Goal: Check status: Check status

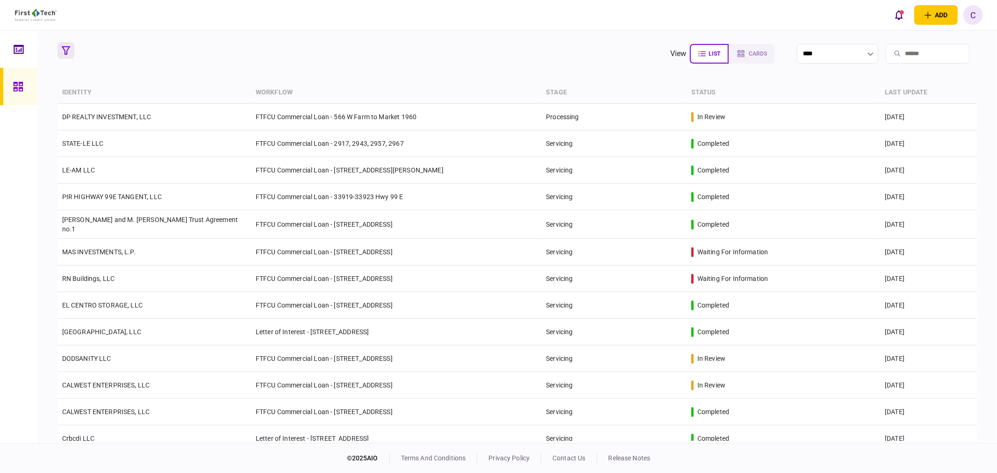
click at [67, 52] on icon "button" at bounding box center [66, 50] width 8 height 8
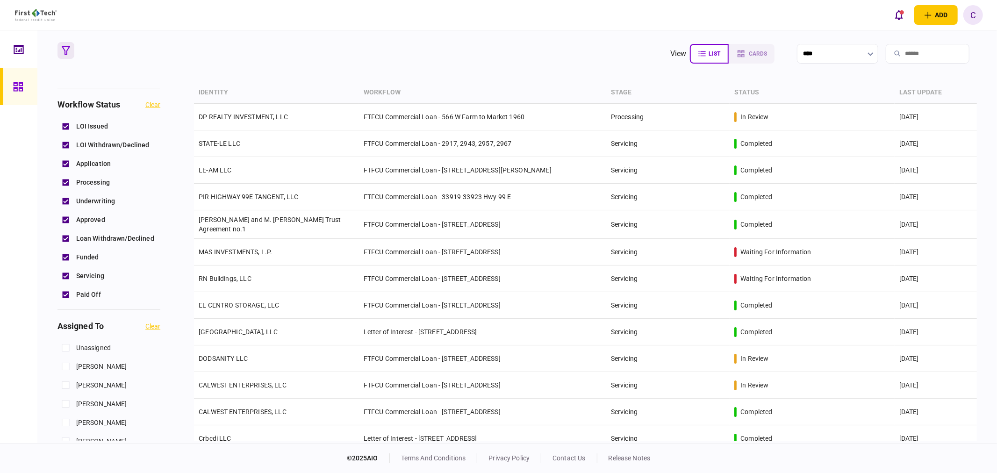
scroll to position [311, 0]
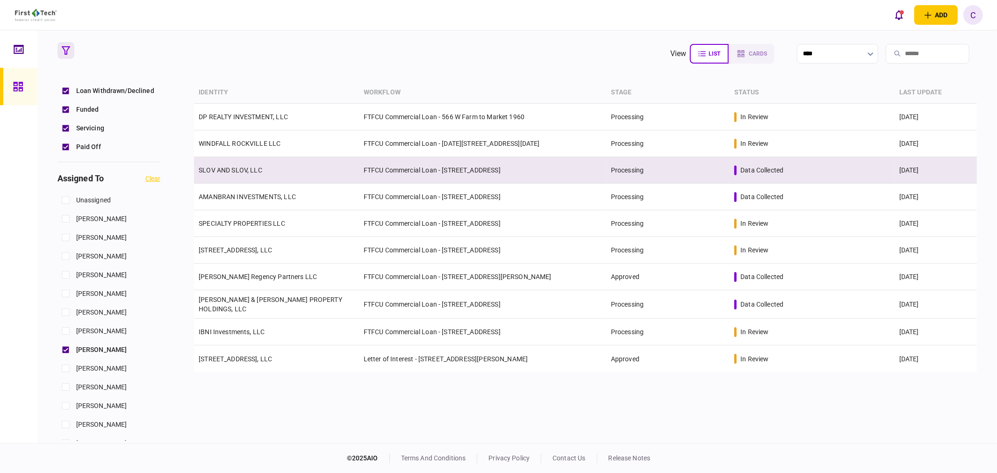
click at [242, 171] on link "SLOV AND SLOV, LLC" at bounding box center [231, 169] width 64 height 7
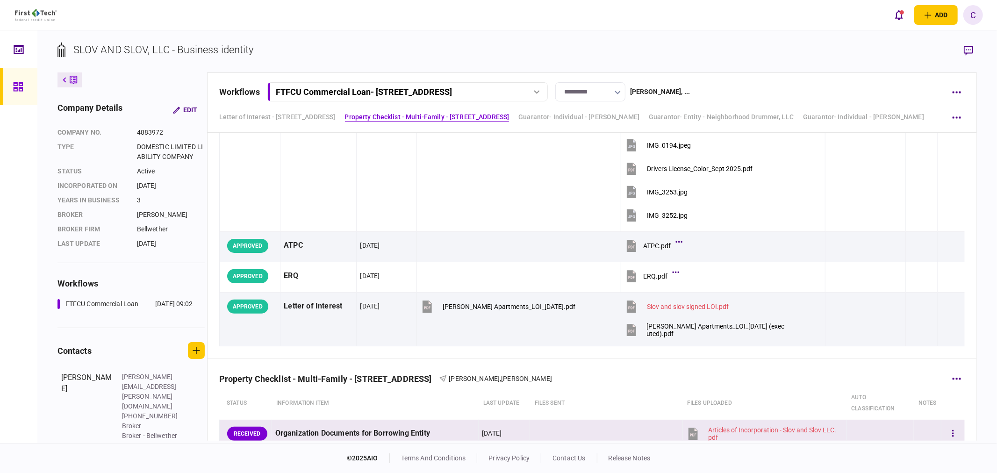
scroll to position [623, 0]
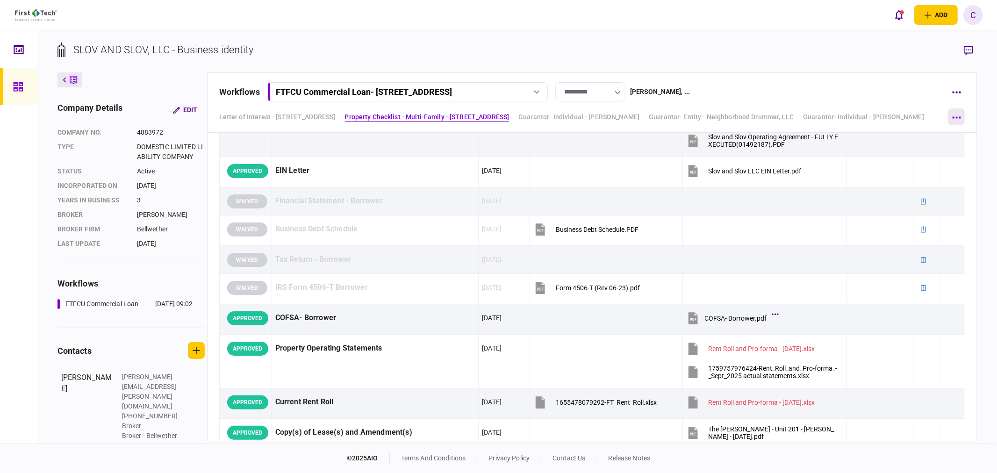
click at [959, 115] on button "button" at bounding box center [956, 116] width 17 height 17
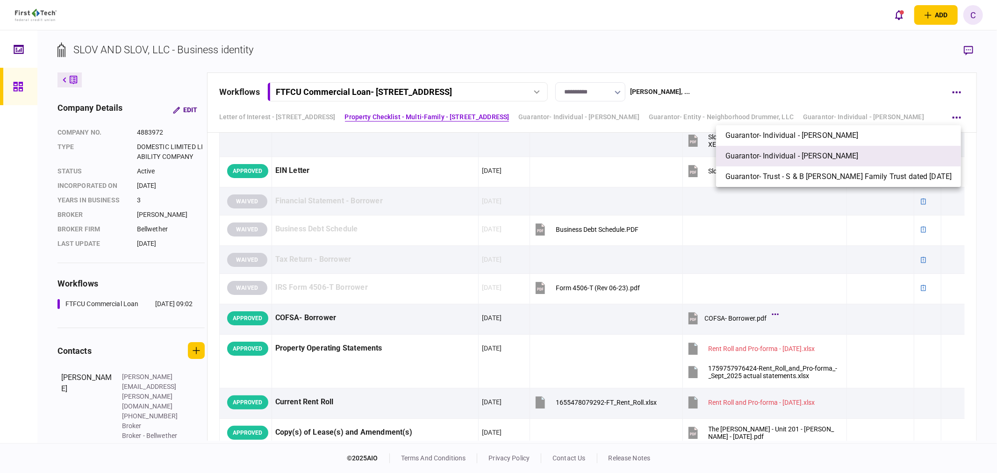
click at [753, 157] on span "Guarantor- Individual - [PERSON_NAME]" at bounding box center [792, 156] width 133 height 11
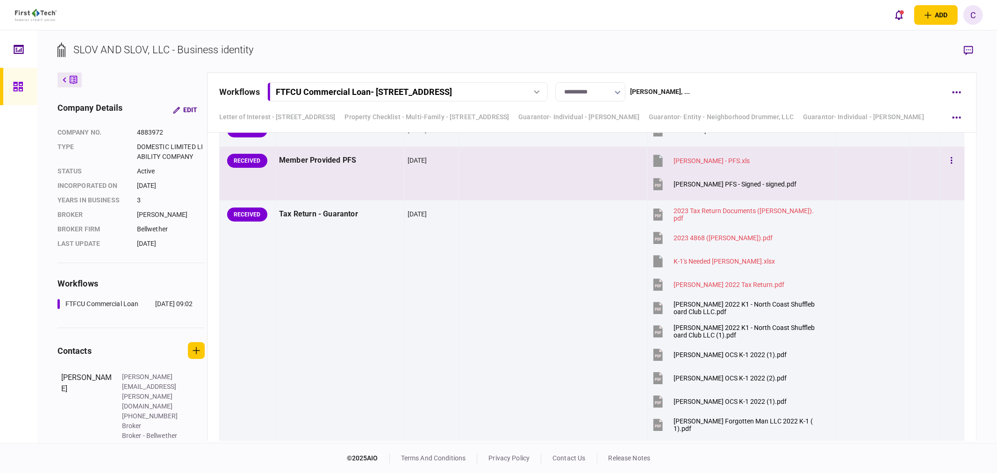
scroll to position [5578, 0]
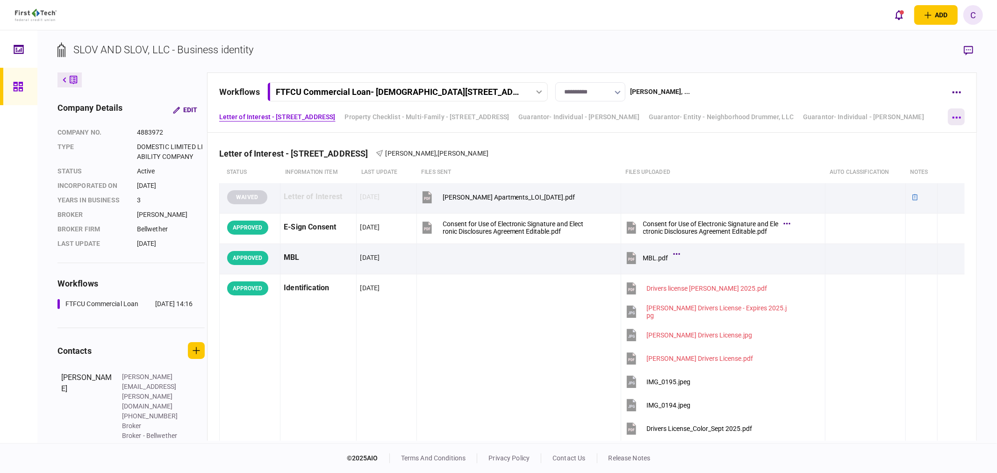
click at [957, 118] on button "button" at bounding box center [956, 116] width 17 height 17
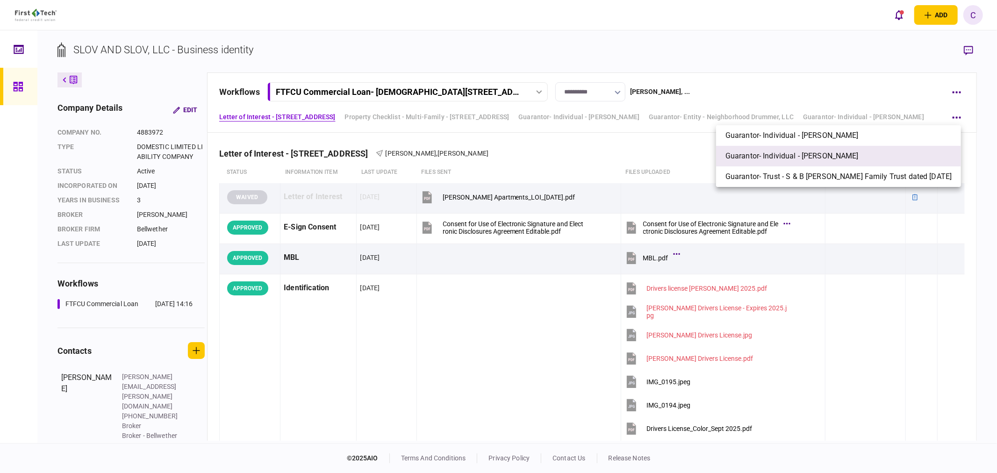
click at [775, 160] on span "Guarantor- Individual - [PERSON_NAME]" at bounding box center [792, 156] width 133 height 11
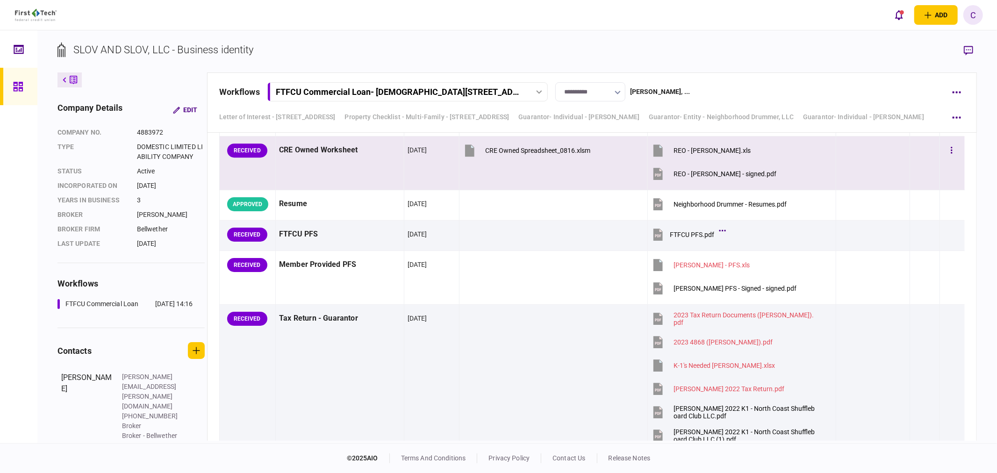
scroll to position [5578, 0]
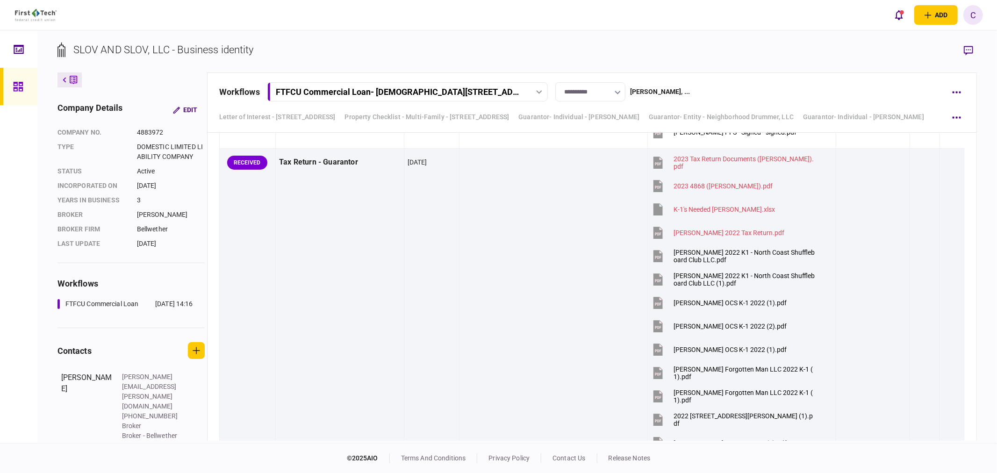
click at [15, 78] on div at bounding box center [20, 86] width 15 height 37
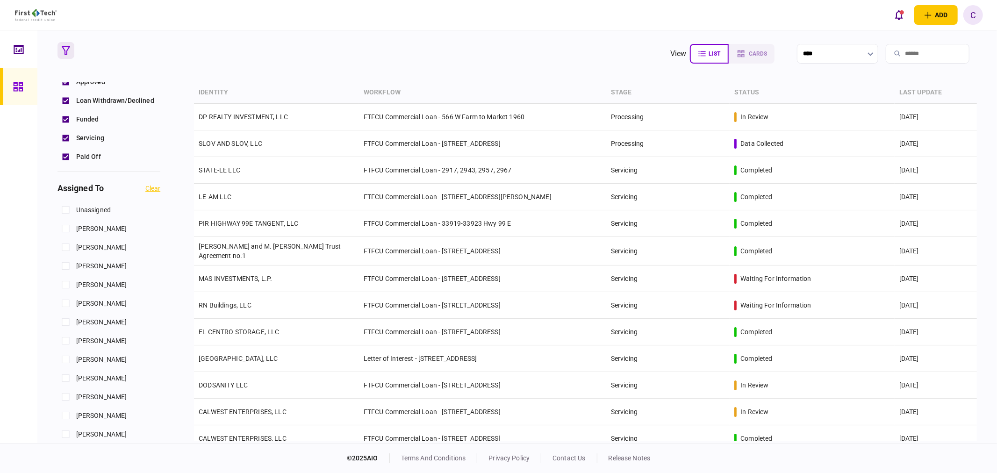
scroll to position [363, 0]
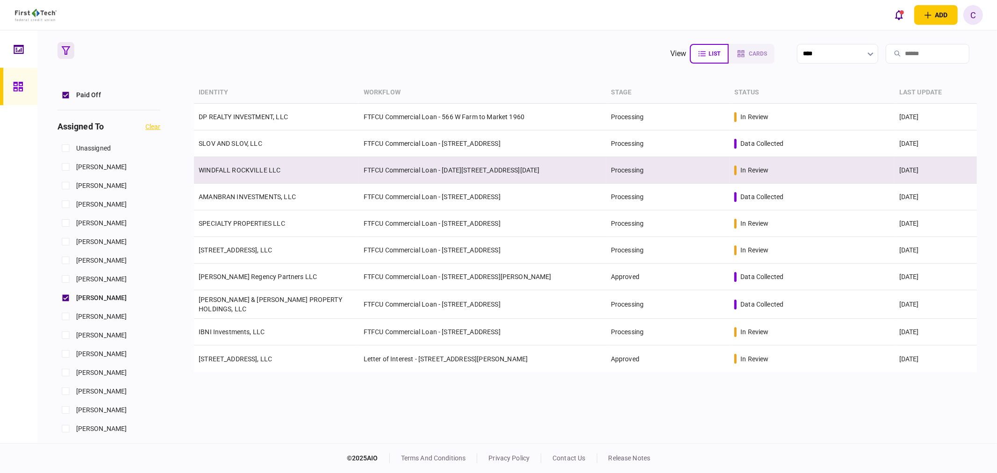
click at [242, 171] on link "WINDFALL ROCKVILLE LLC" at bounding box center [240, 169] width 82 height 7
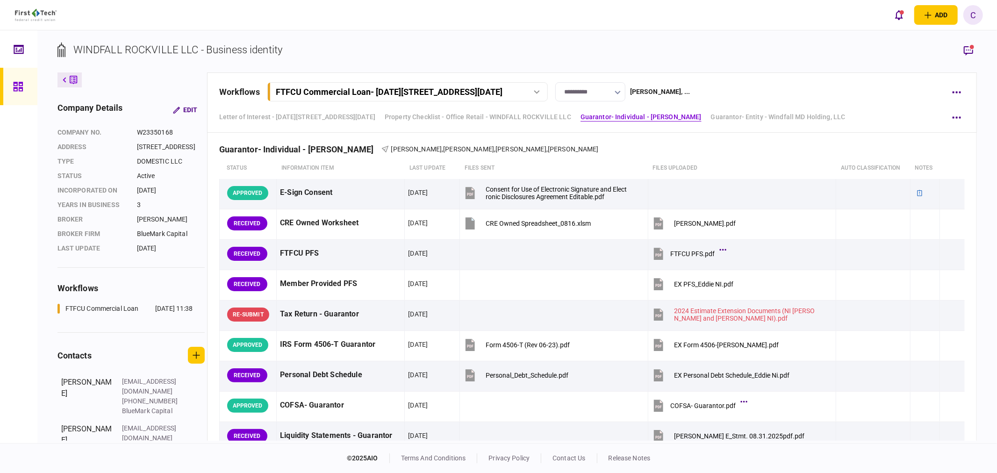
scroll to position [1455, 0]
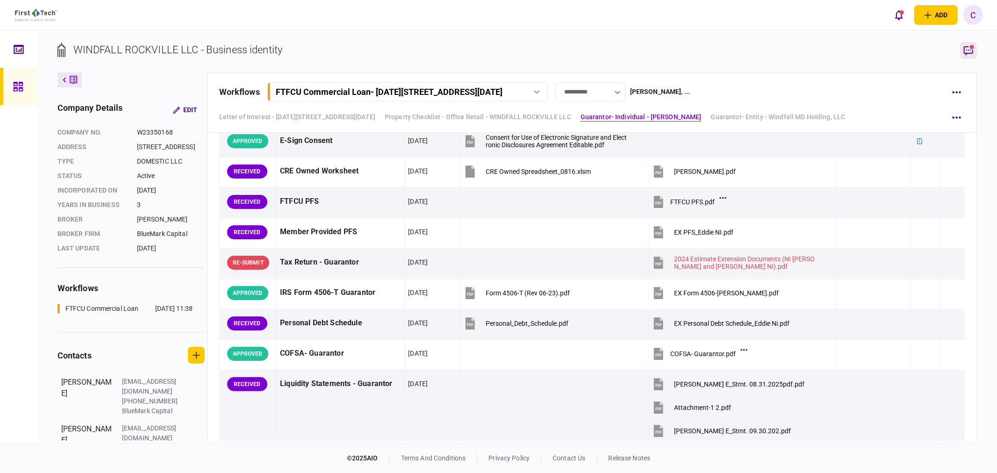
click at [969, 52] on icon "button" at bounding box center [968, 50] width 11 height 11
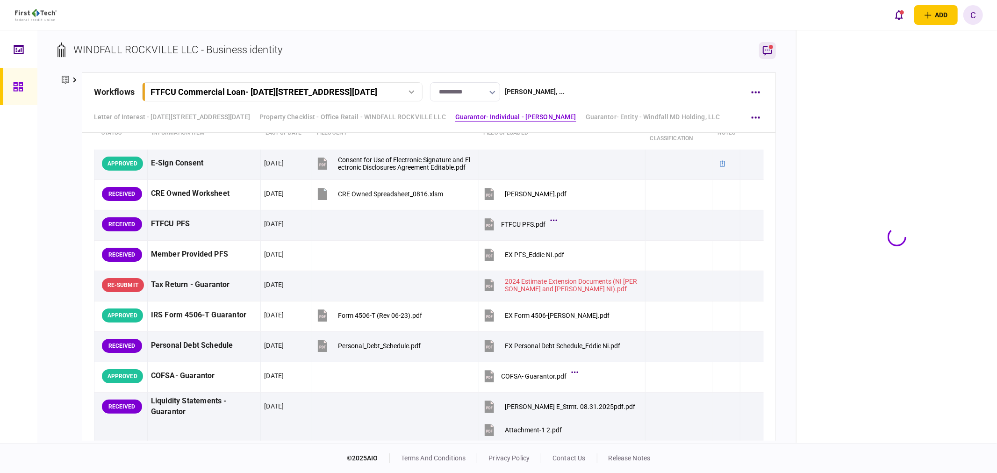
scroll to position [1477, 0]
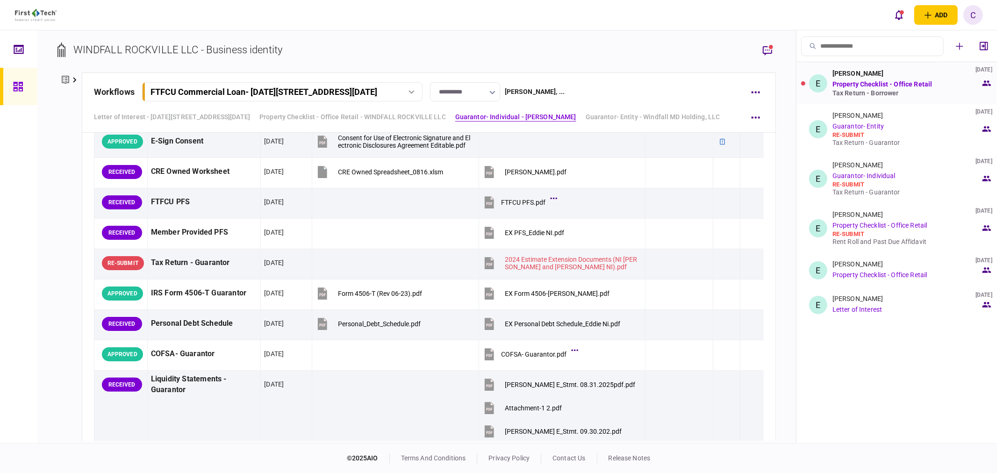
click at [861, 95] on div "Tax Return - Borrower" at bounding box center [907, 92] width 148 height 7
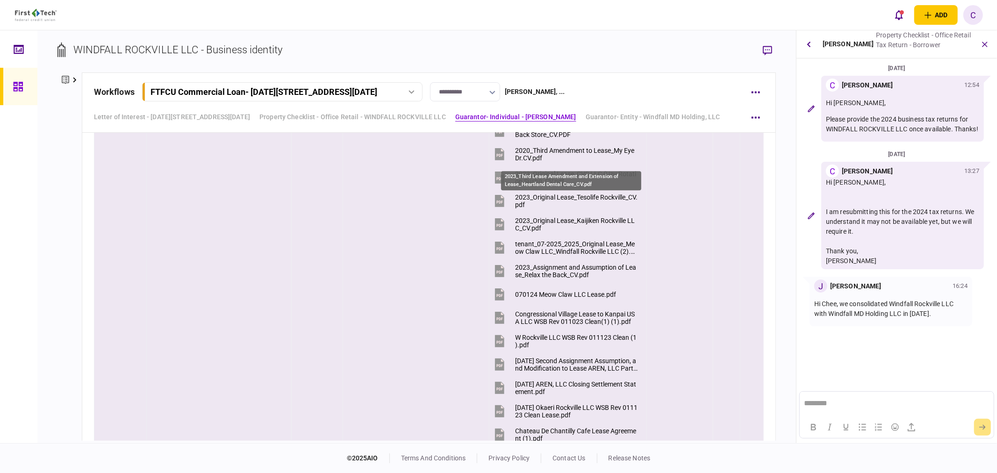
scroll to position [1165, 0]
